Goal: Navigation & Orientation: Find specific page/section

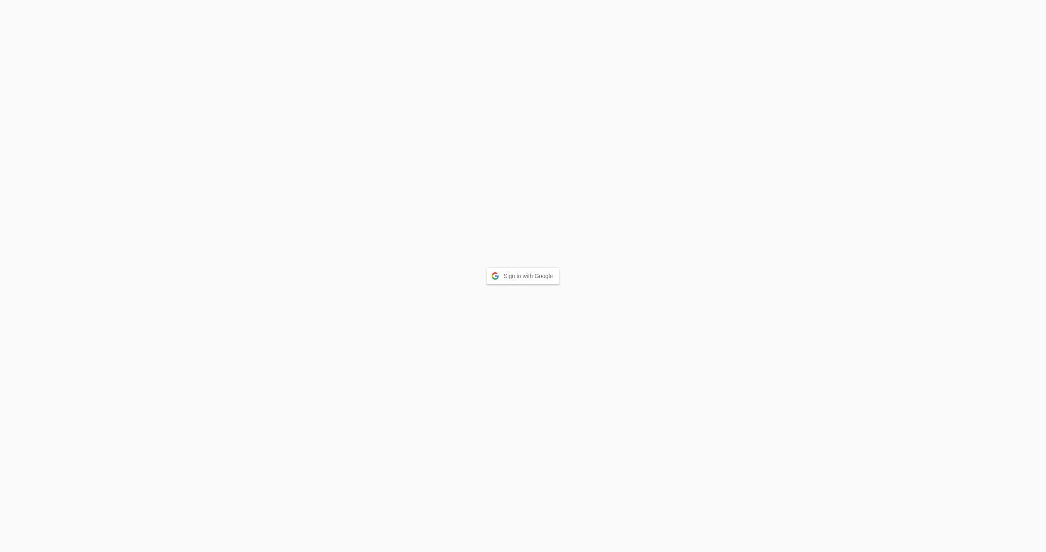
click at [537, 275] on button "Sign in with Google" at bounding box center [523, 276] width 73 height 16
